Goal: Task Accomplishment & Management: Manage account settings

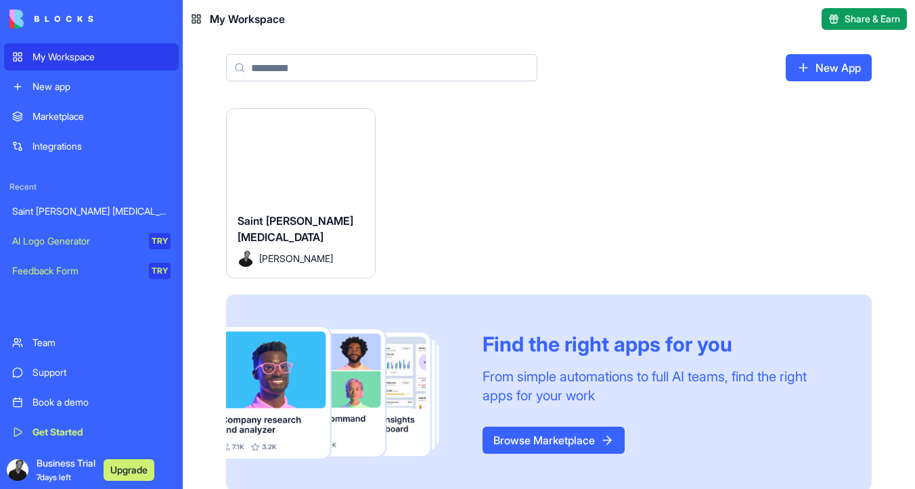
click at [310, 184] on div "Launch" at bounding box center [301, 155] width 148 height 93
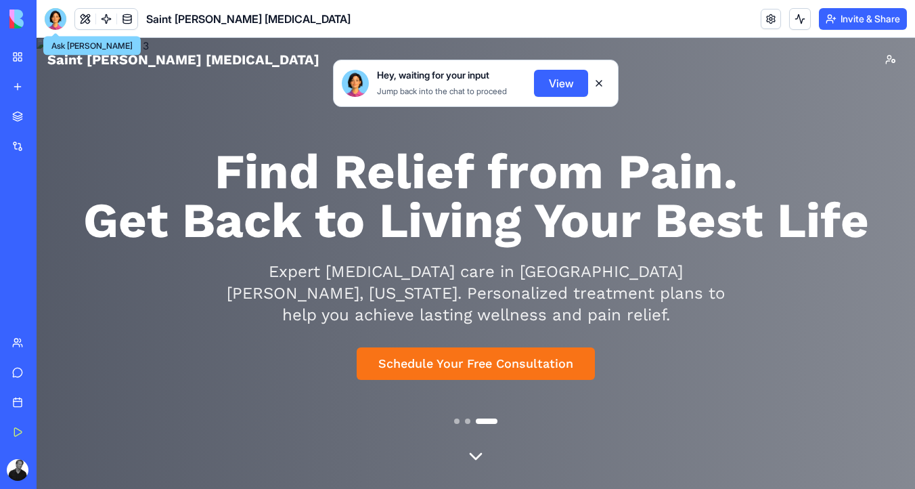
click at [52, 20] on div at bounding box center [56, 19] width 22 height 22
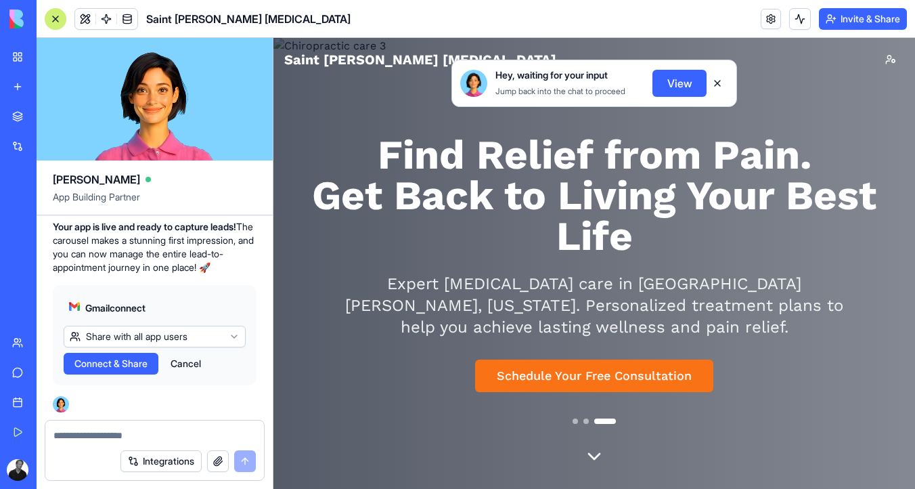
scroll to position [2254, 0]
click at [764, 16] on link at bounding box center [771, 19] width 20 height 20
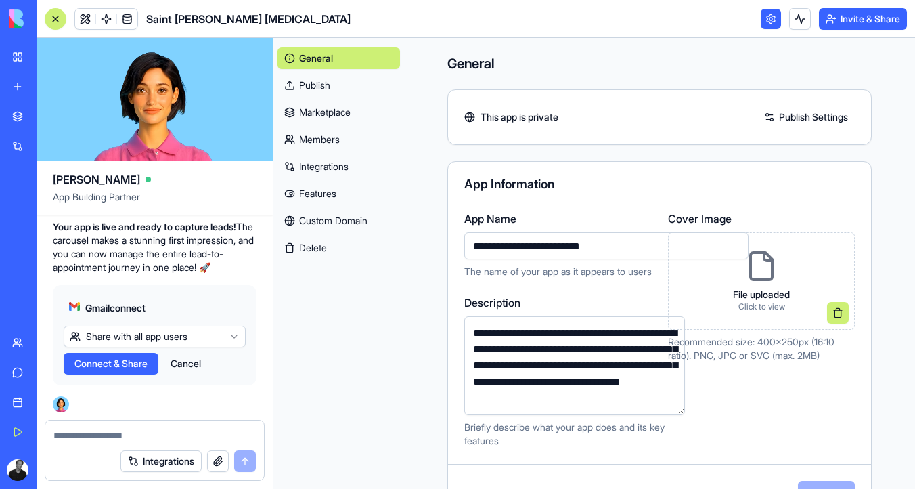
click at [318, 169] on link "Integrations" at bounding box center [339, 167] width 123 height 22
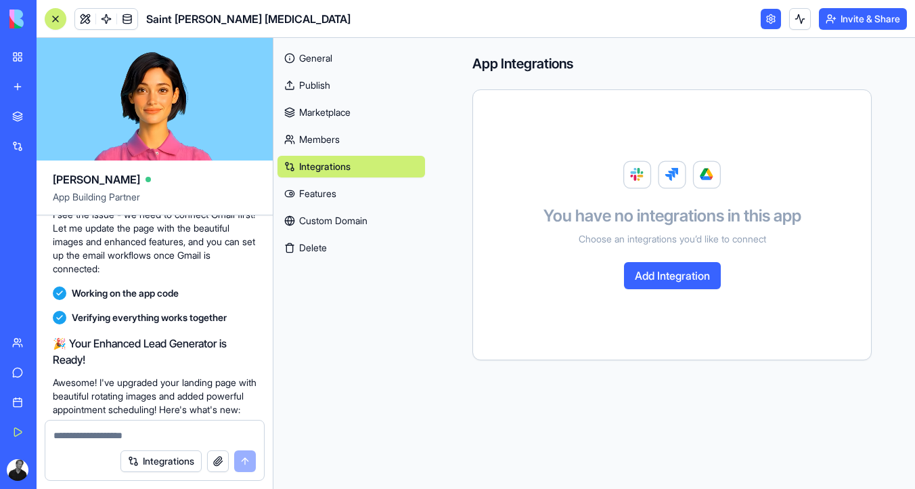
scroll to position [1359, 0]
